Goal: Task Accomplishment & Management: Manage account settings

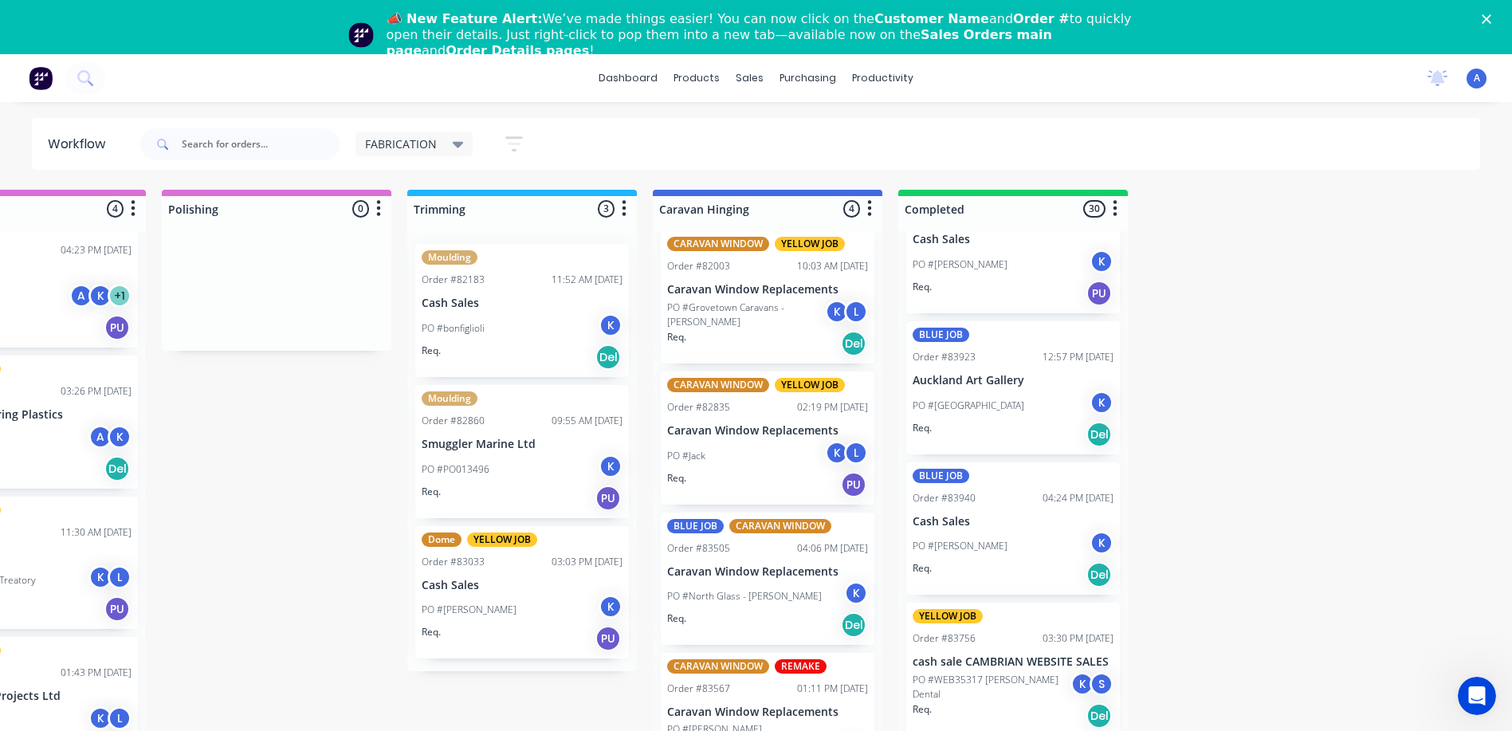
scroll to position [3563, 0]
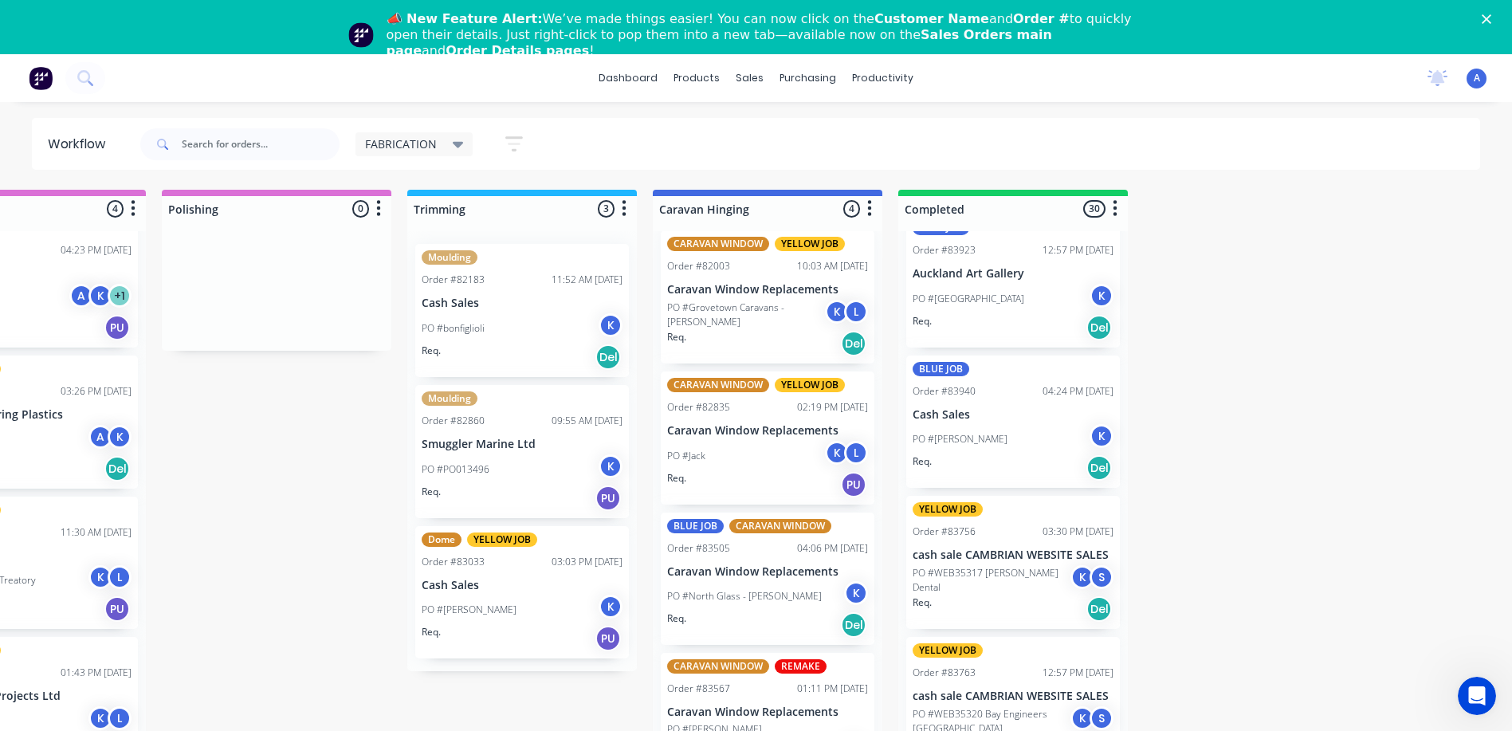
click at [431, 148] on span "FABRICATION" at bounding box center [401, 144] width 72 height 17
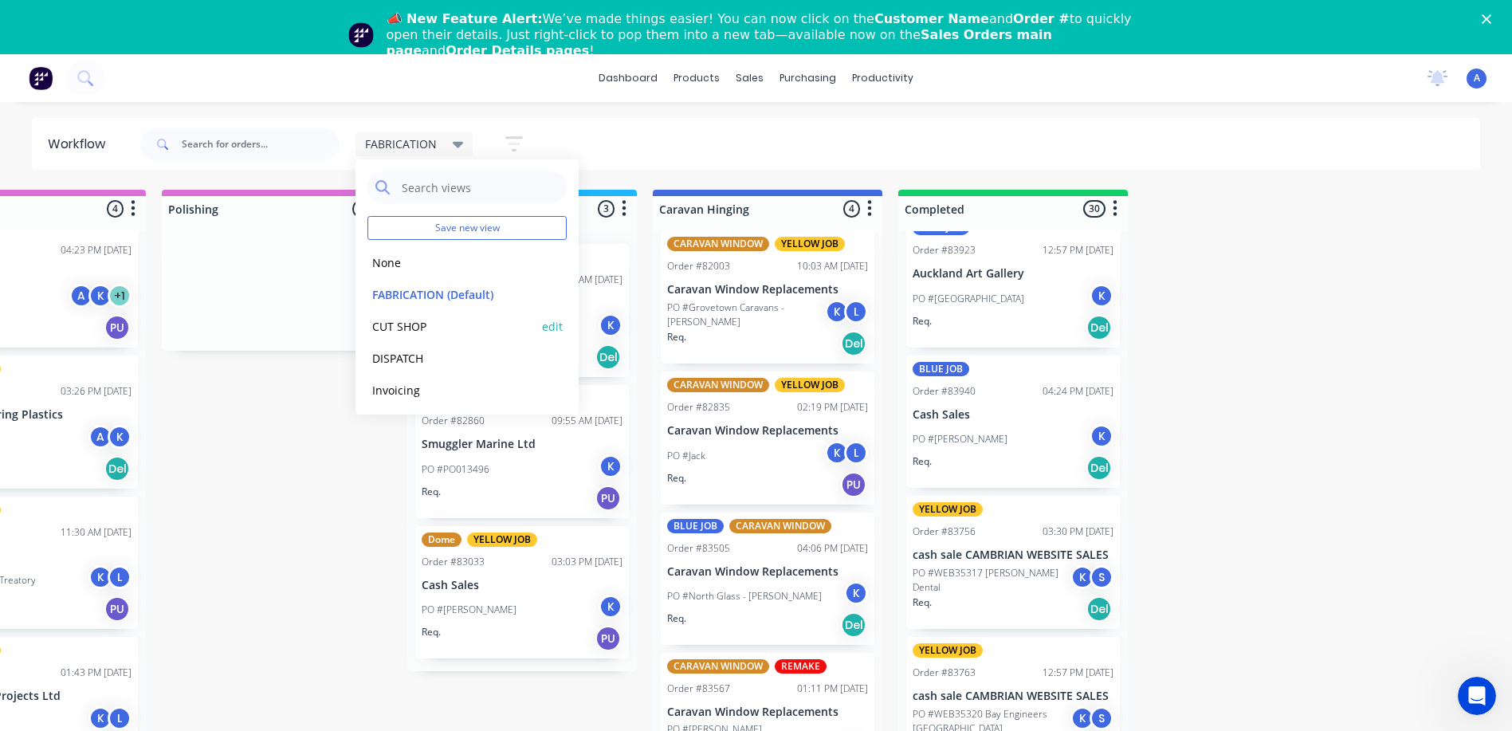
click at [414, 330] on button "CUT SHOP" at bounding box center [452, 326] width 170 height 18
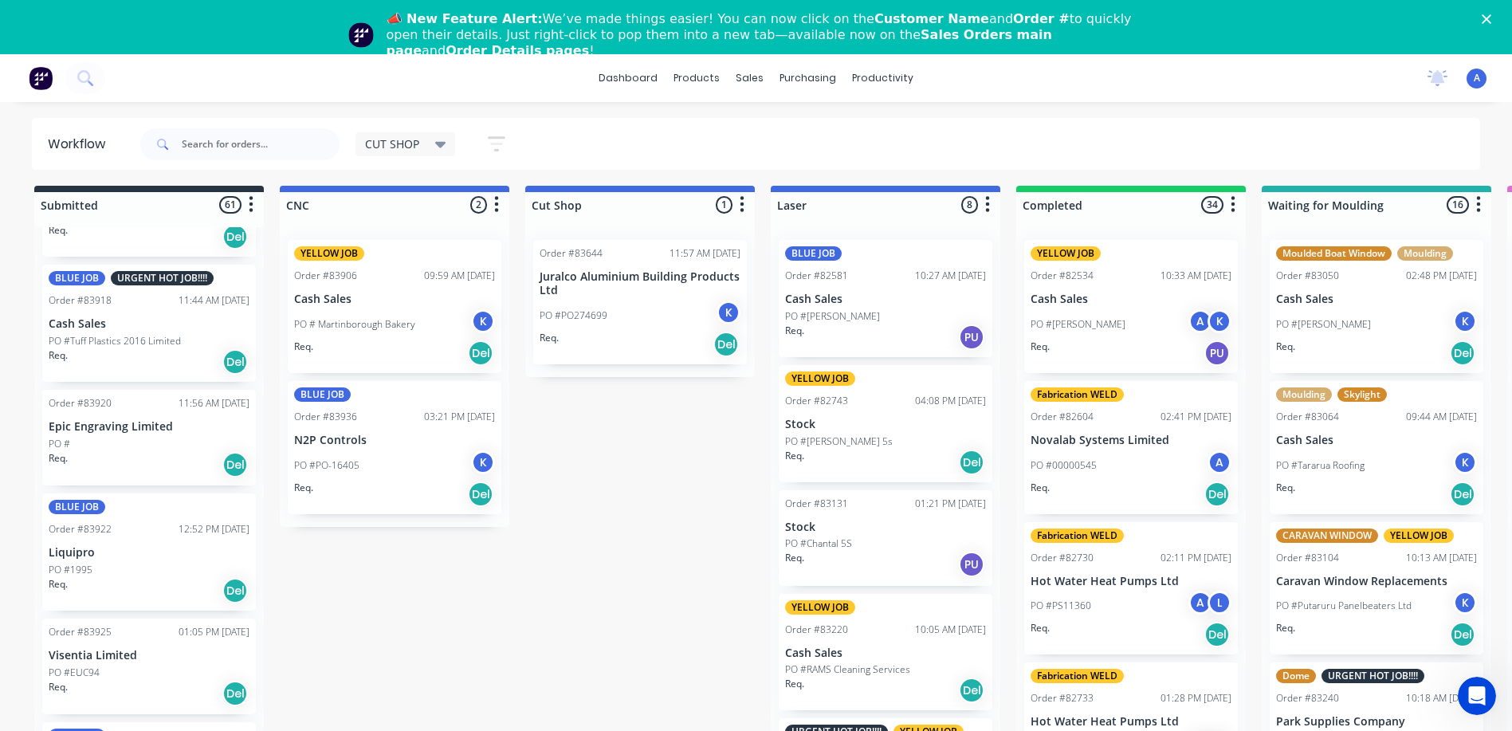
scroll to position [3994, 0]
click at [187, 359] on div "Req. Del" at bounding box center [149, 361] width 201 height 27
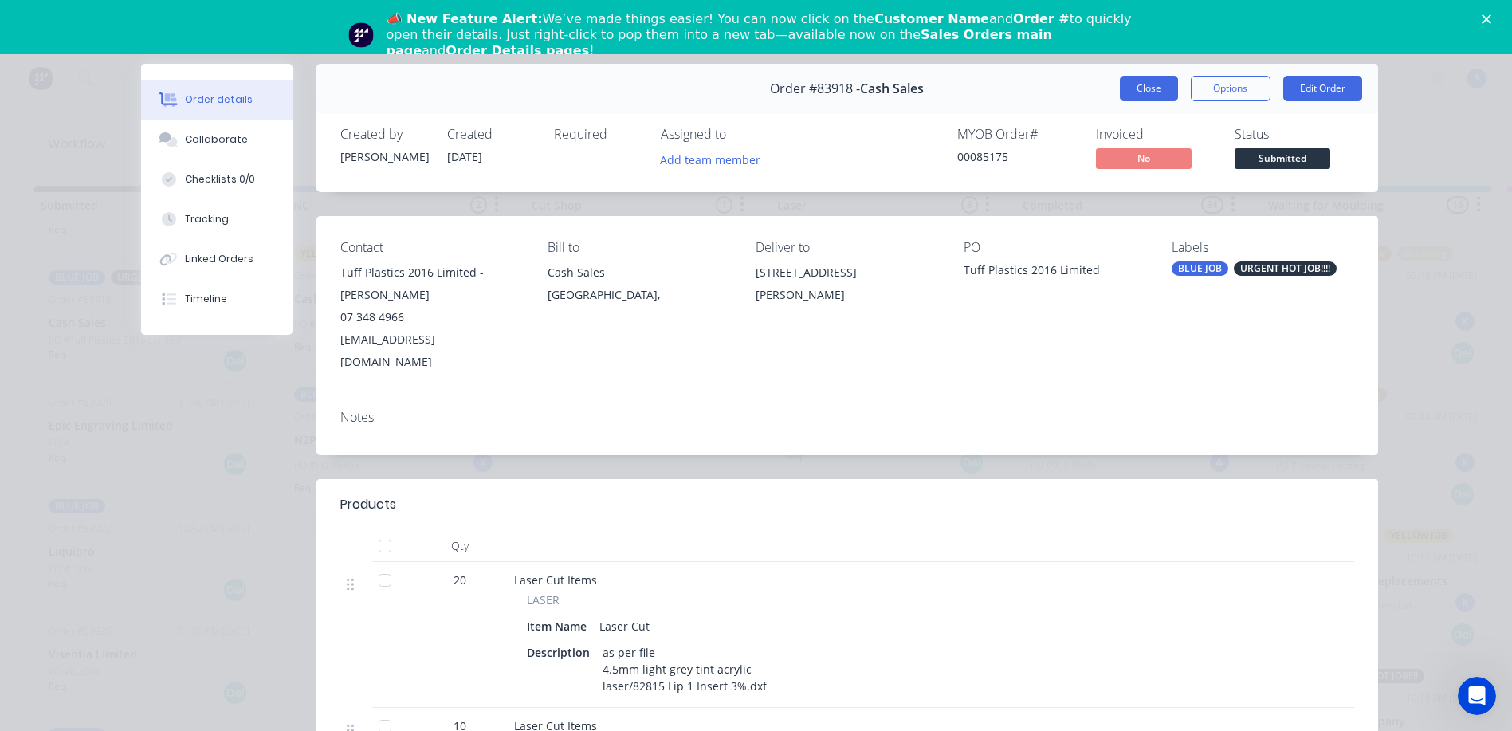
click at [1145, 89] on button "Close" at bounding box center [1149, 89] width 58 height 26
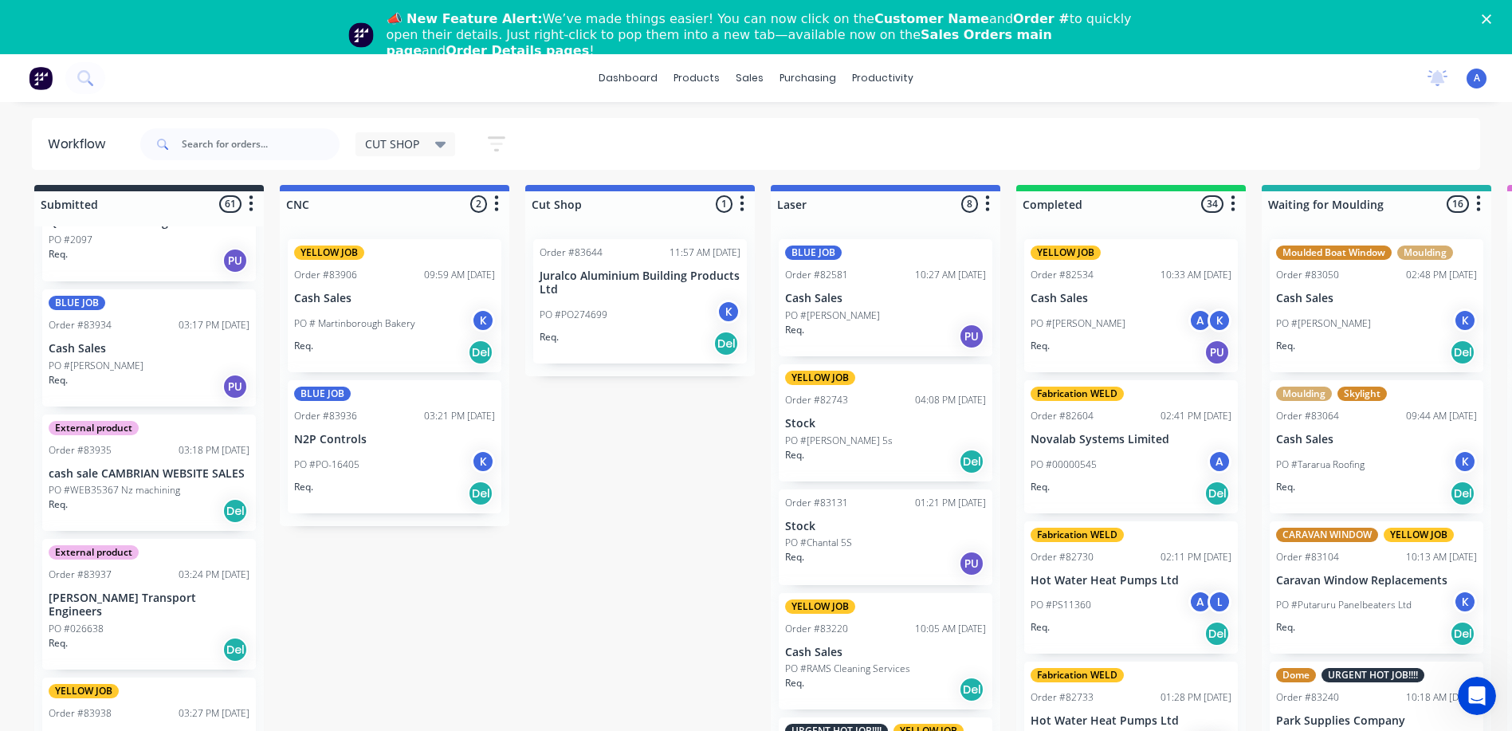
scroll to position [4658, 0]
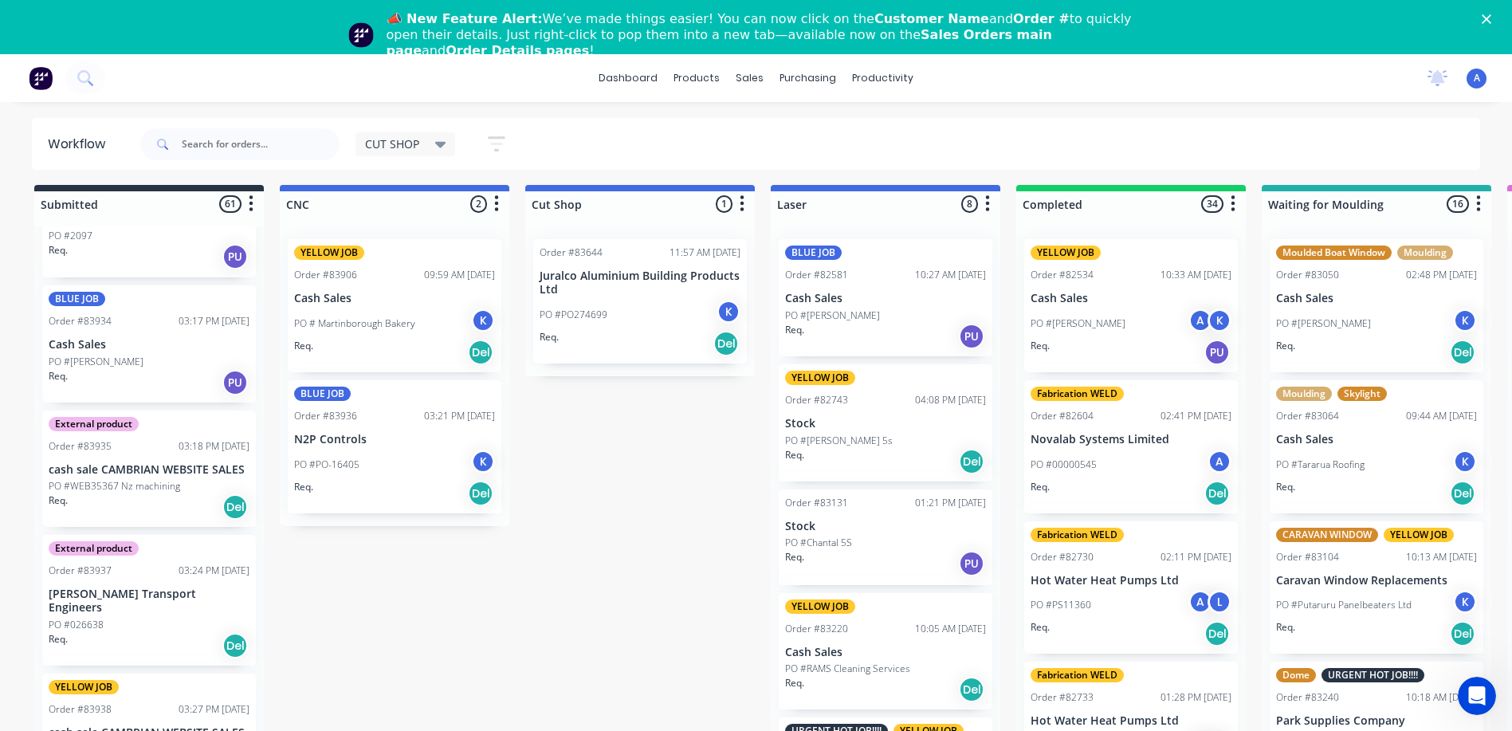
click at [153, 365] on div "PO #[PERSON_NAME]" at bounding box center [149, 362] width 201 height 14
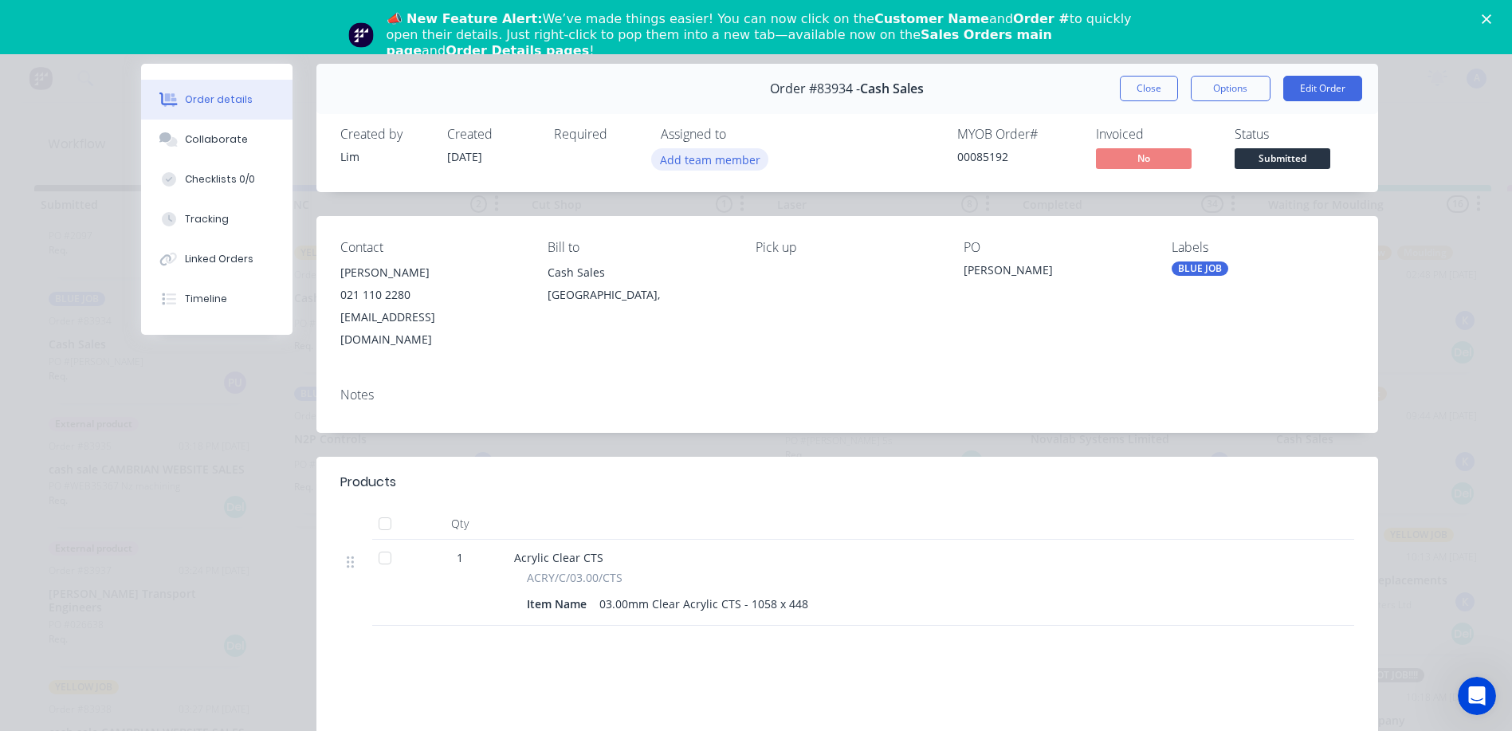
click at [728, 164] on button "Add team member" at bounding box center [709, 159] width 117 height 22
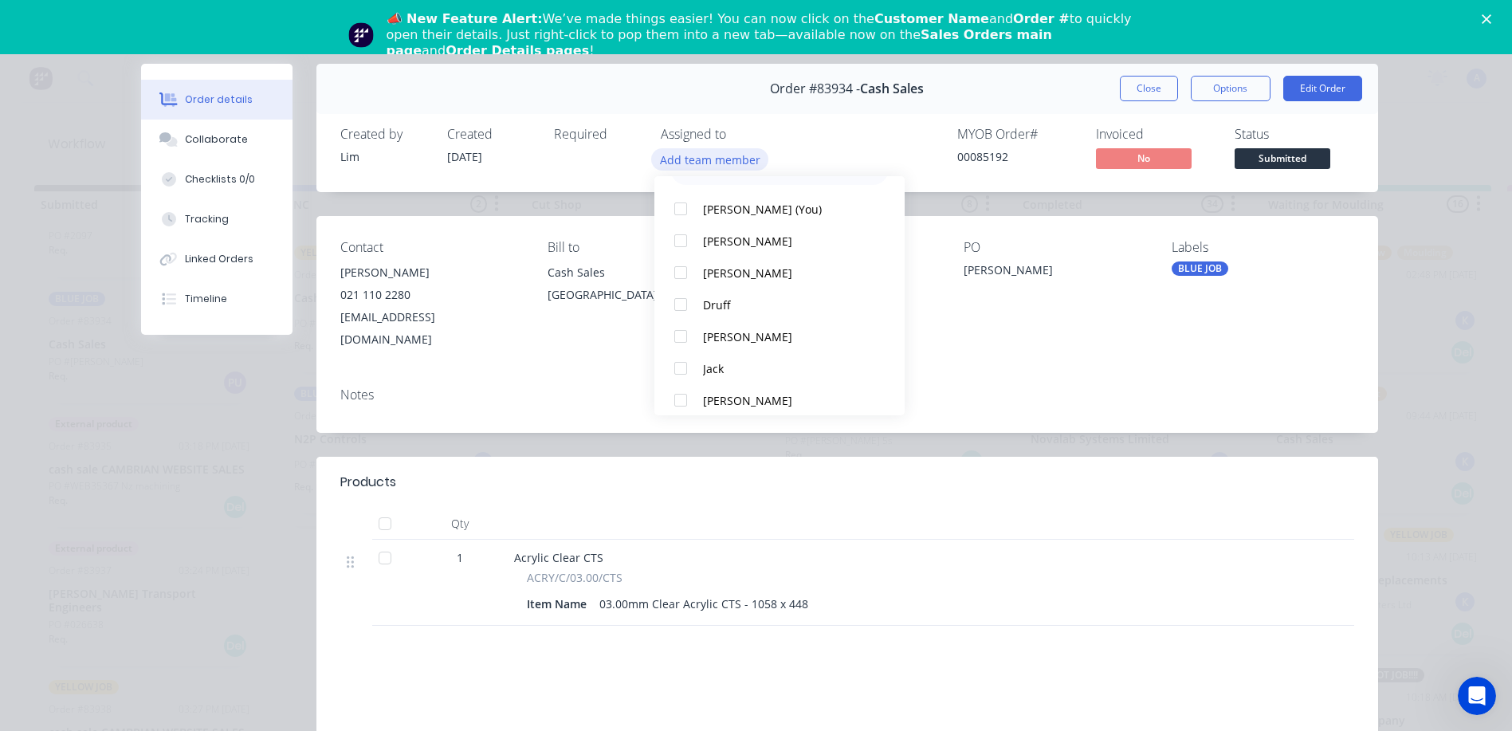
scroll to position [91, 0]
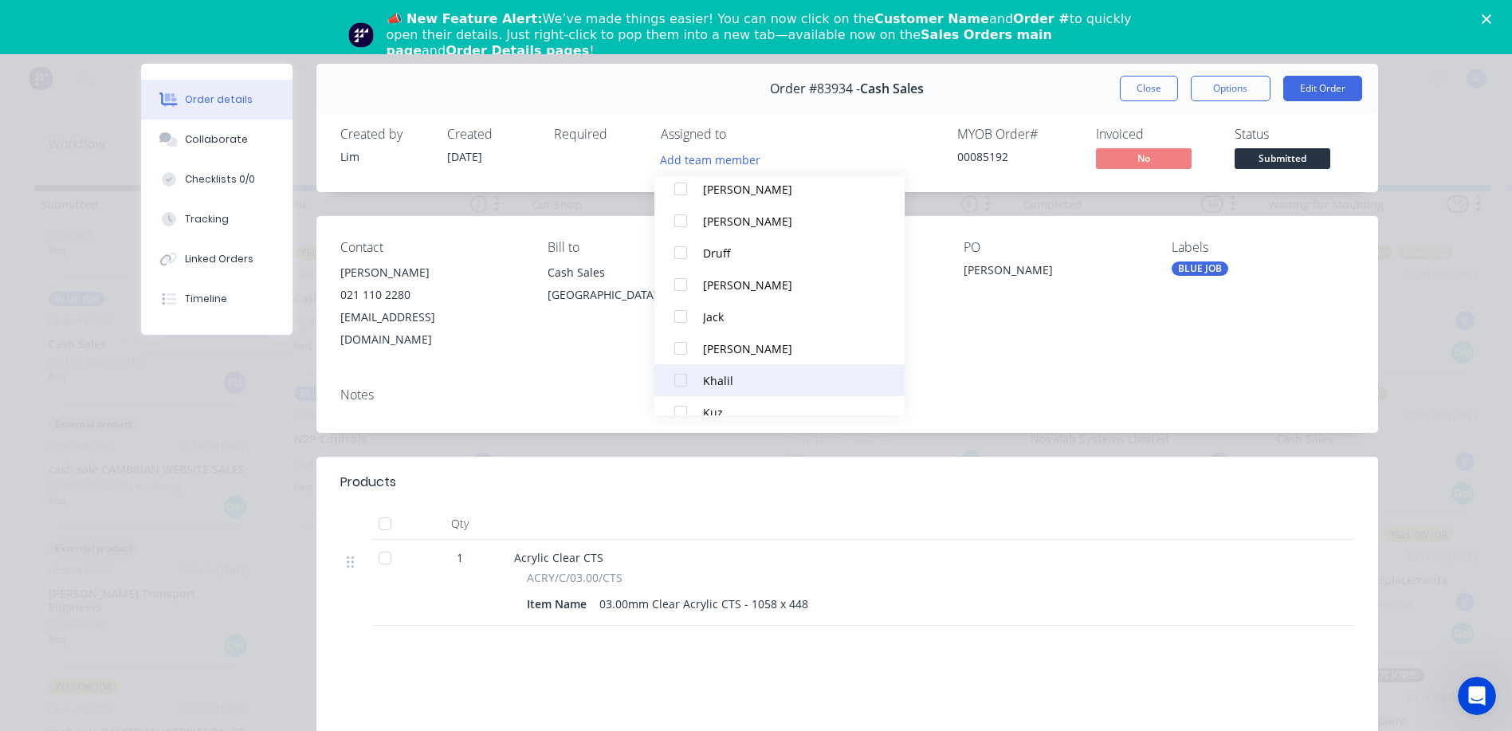
click at [713, 383] on div "Khalil" at bounding box center [787, 380] width 168 height 17
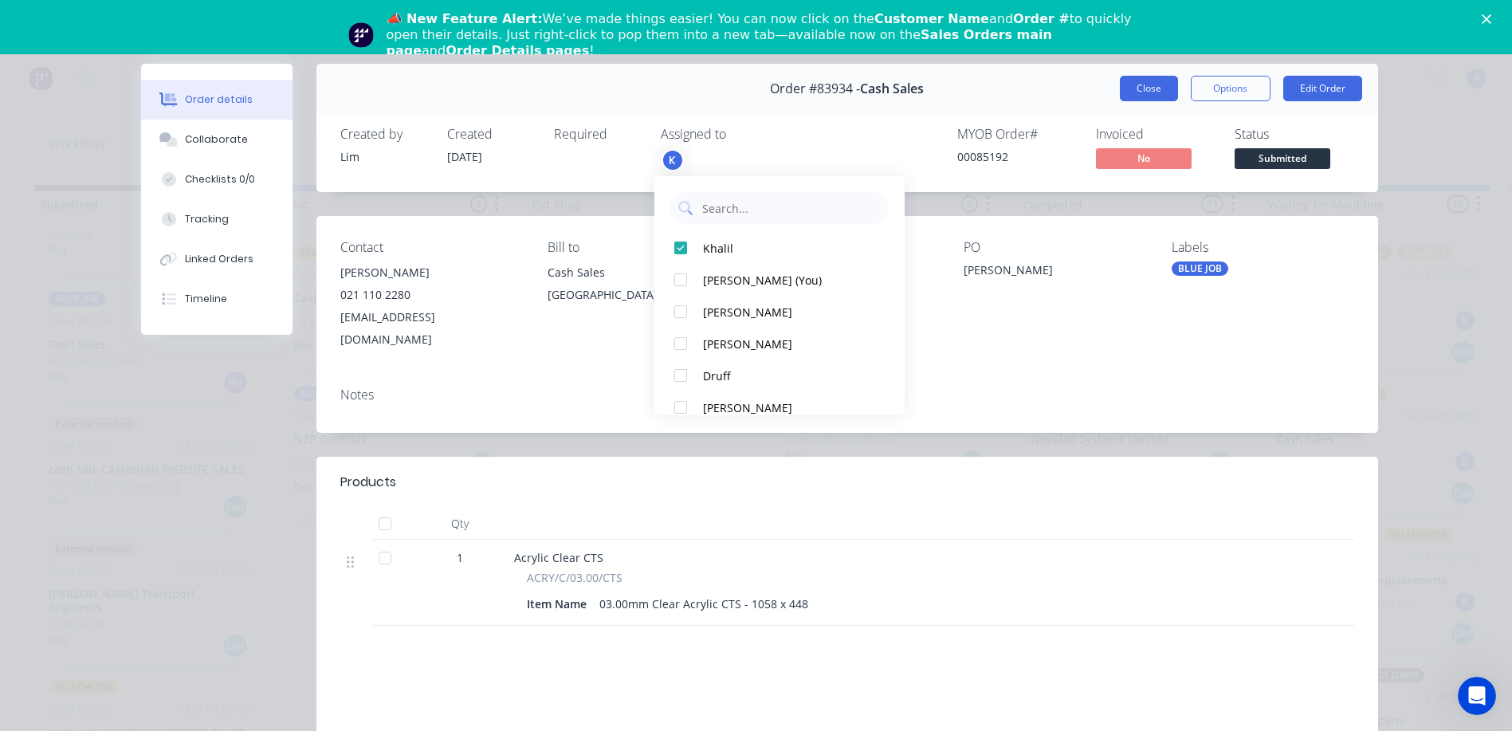
click at [1149, 100] on button "Close" at bounding box center [1149, 89] width 58 height 26
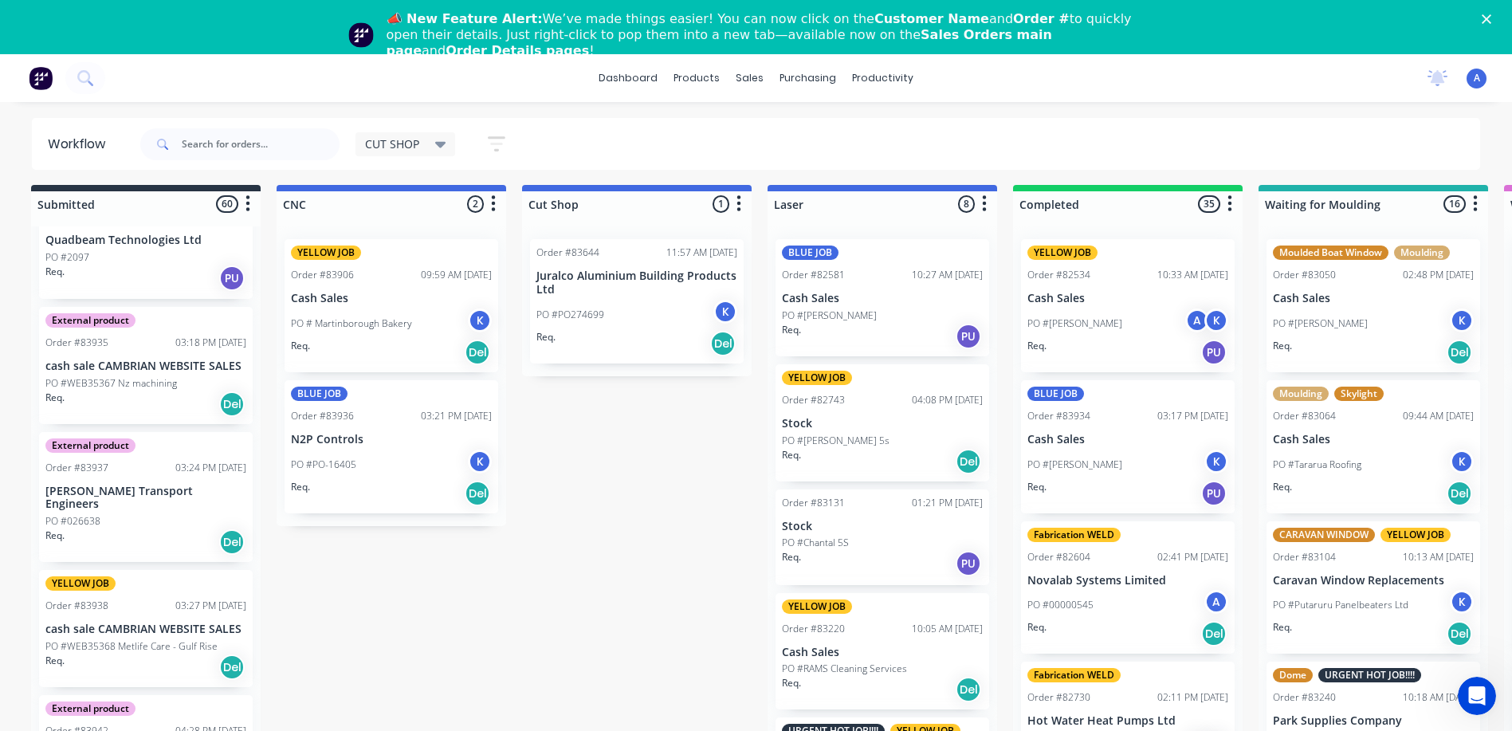
scroll to position [5, 0]
